Goal: Information Seeking & Learning: Learn about a topic

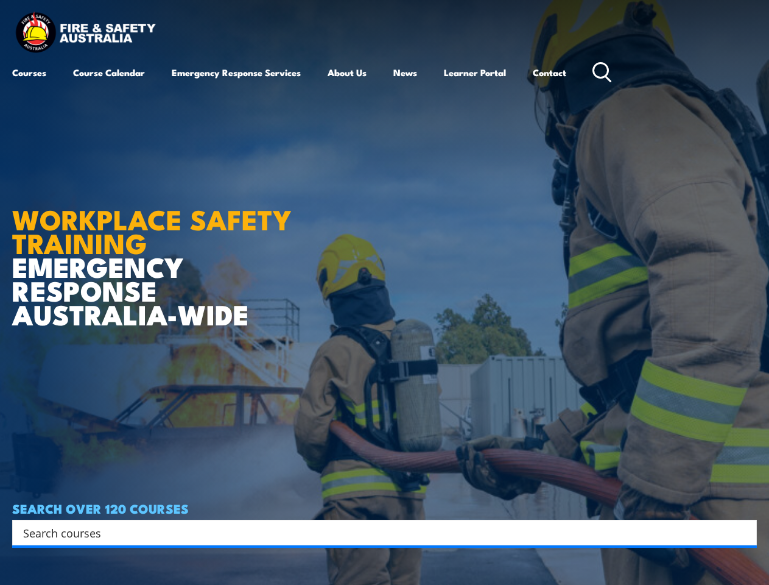
click at [384, 292] on article "WORKPLACE SAFETY TRAINING EMERGENCY RESPONSE [GEOGRAPHIC_DATA]-WIDE SEARCH OVER…" at bounding box center [384, 292] width 745 height 585
click at [376, 532] on input "Search input" at bounding box center [376, 532] width 707 height 18
click at [744, 532] on icon "Search magnifier button" at bounding box center [743, 532] width 13 height 17
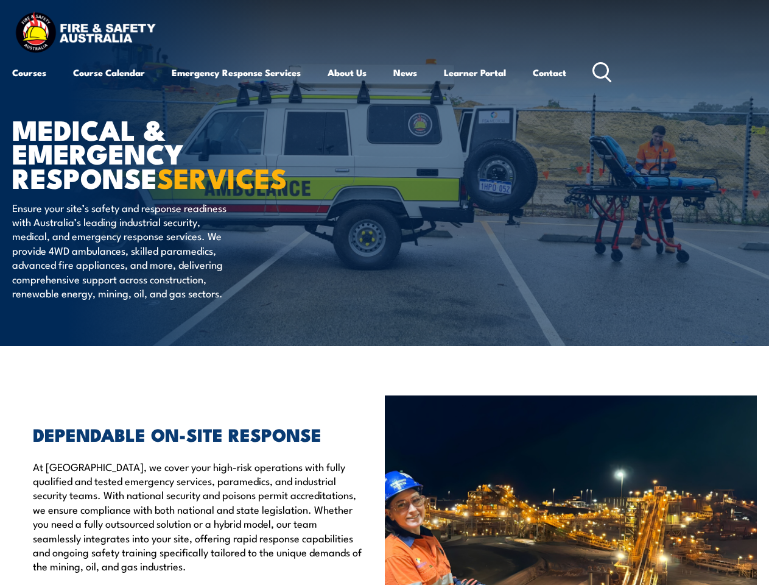
click at [384, 292] on article "MEDICAL & EMERGENCY RESPONSE SERVICES Ensure your site’s safety and response re…" at bounding box center [384, 173] width 745 height 346
